Goal: Information Seeking & Learning: Learn about a topic

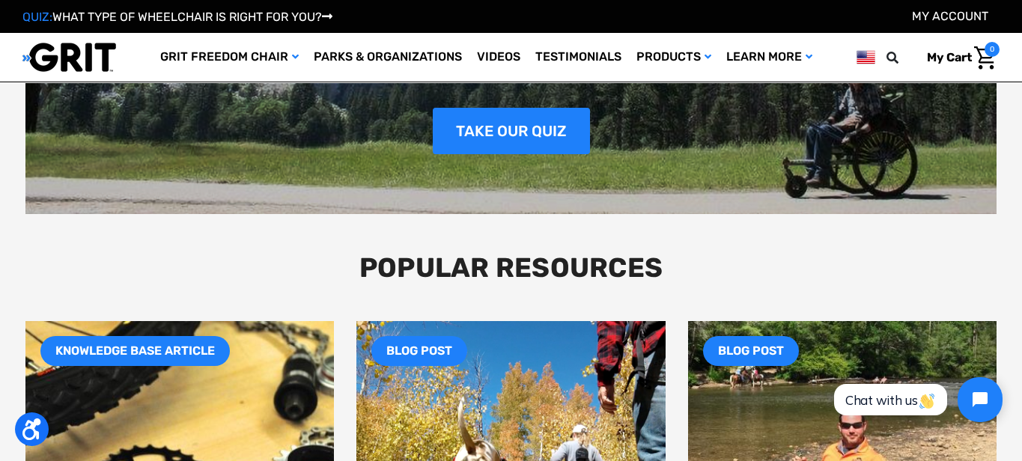
scroll to position [1958, 0]
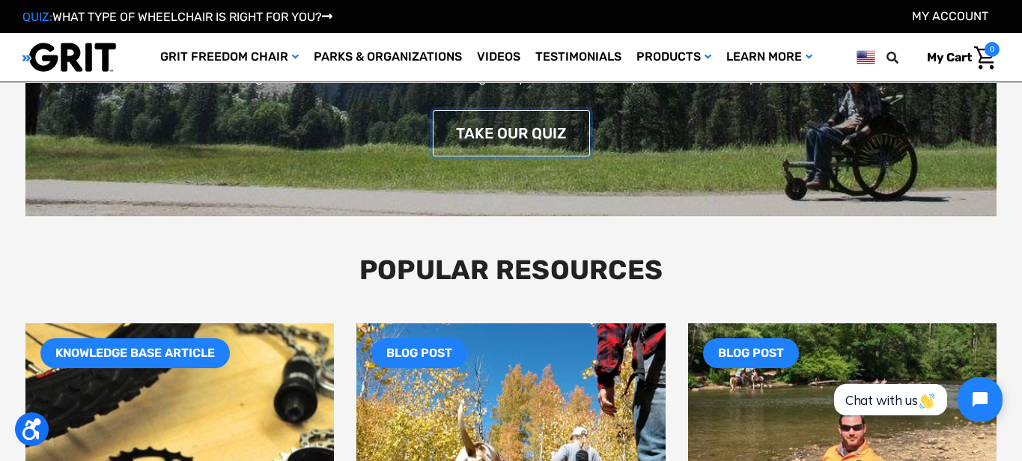
click at [492, 133] on link "TAKE OUR QUIZ" at bounding box center [511, 133] width 157 height 46
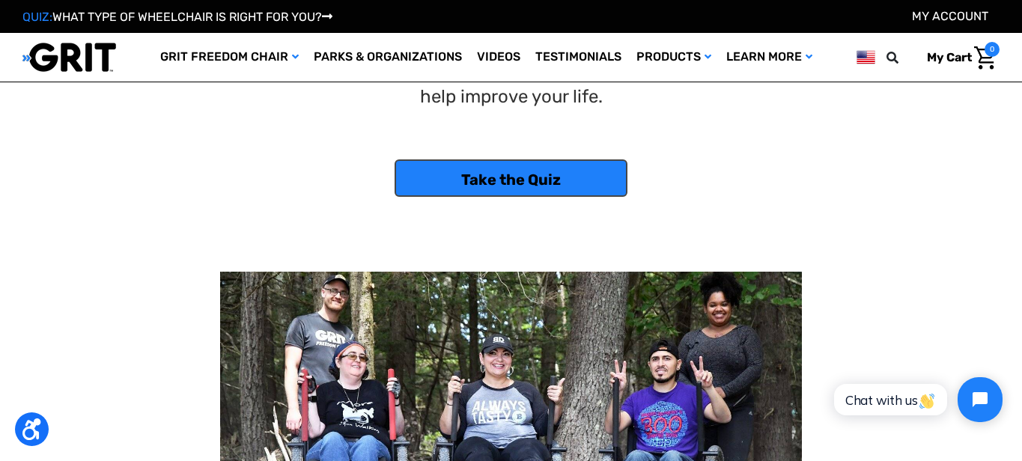
click at [498, 169] on link "Take the Quiz" at bounding box center [511, 178] width 233 height 37
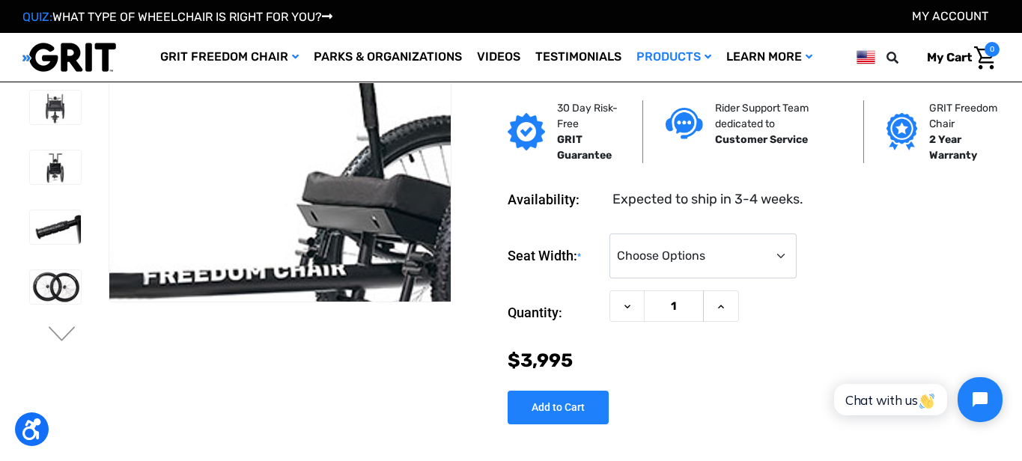
scroll to position [68, 0]
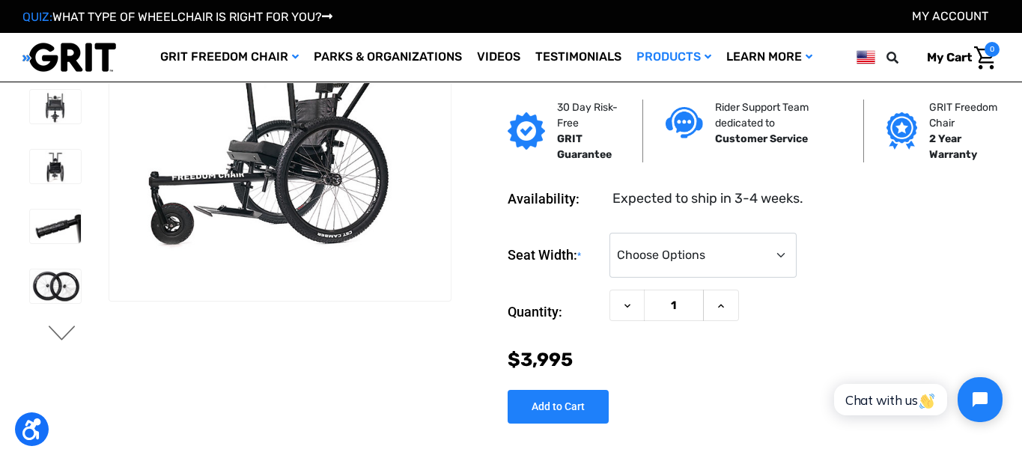
click at [63, 328] on button "Next" at bounding box center [61, 335] width 31 height 18
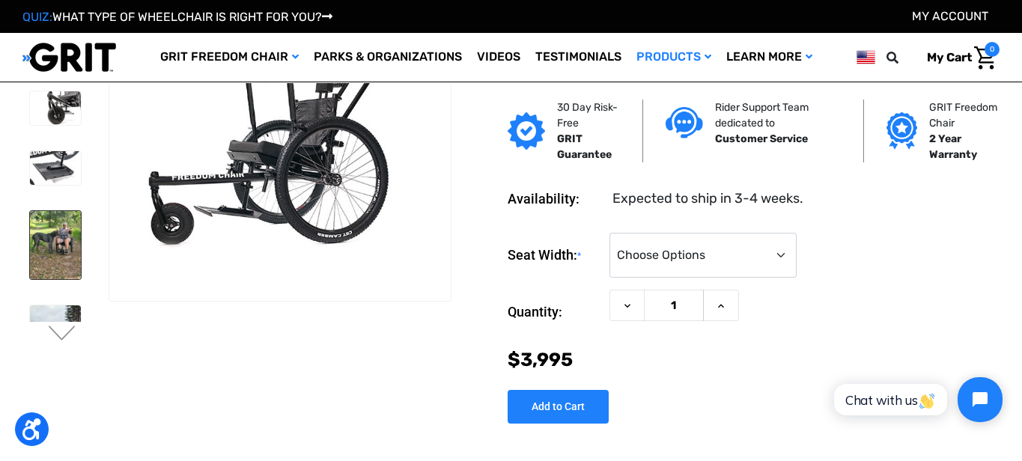
click at [61, 270] on img at bounding box center [55, 245] width 51 height 68
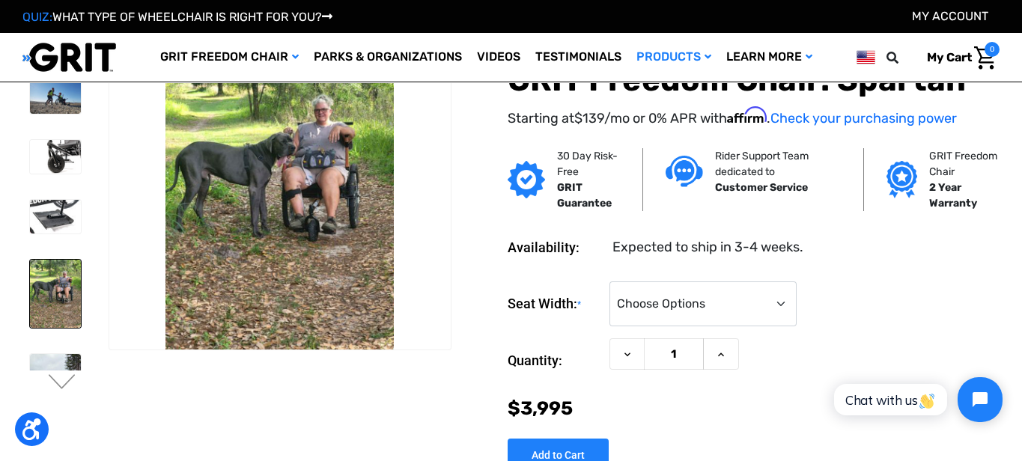
scroll to position [23, 0]
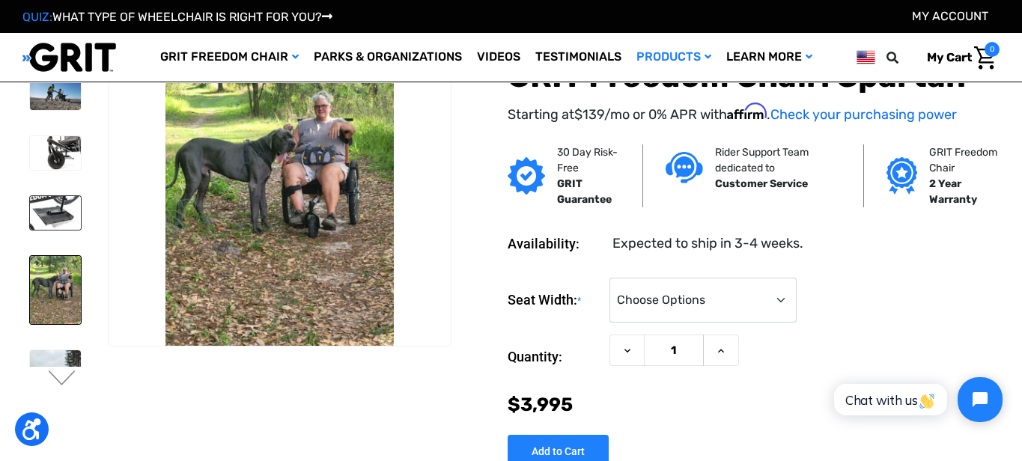
click at [60, 222] on img at bounding box center [55, 213] width 51 height 34
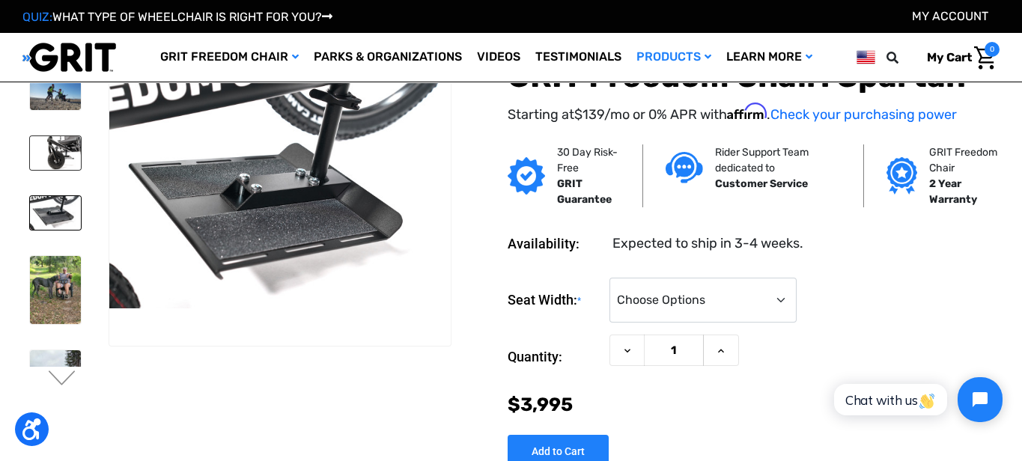
click at [62, 159] on img at bounding box center [55, 153] width 51 height 34
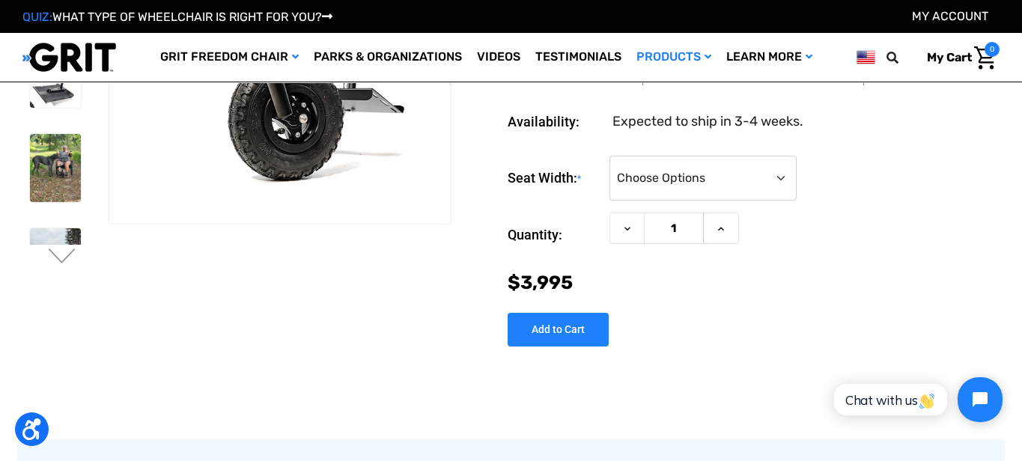
scroll to position [186, 0]
